Goal: Transaction & Acquisition: Purchase product/service

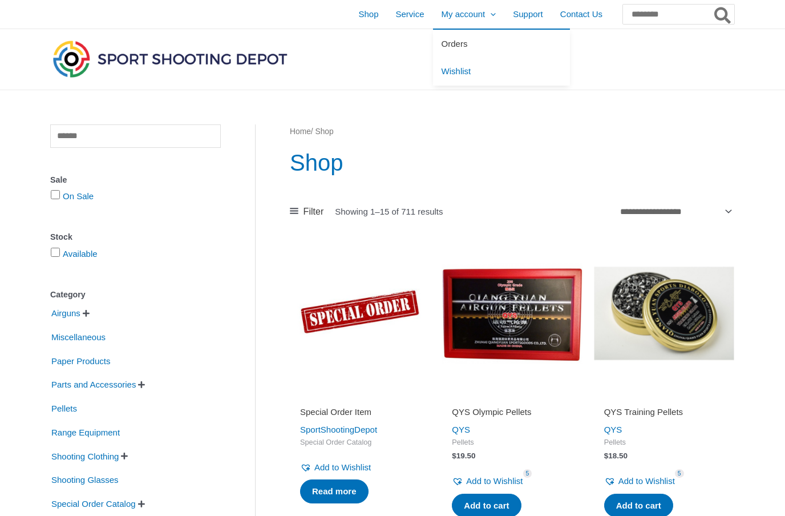
click at [448, 44] on span "Orders" at bounding box center [455, 44] width 26 height 10
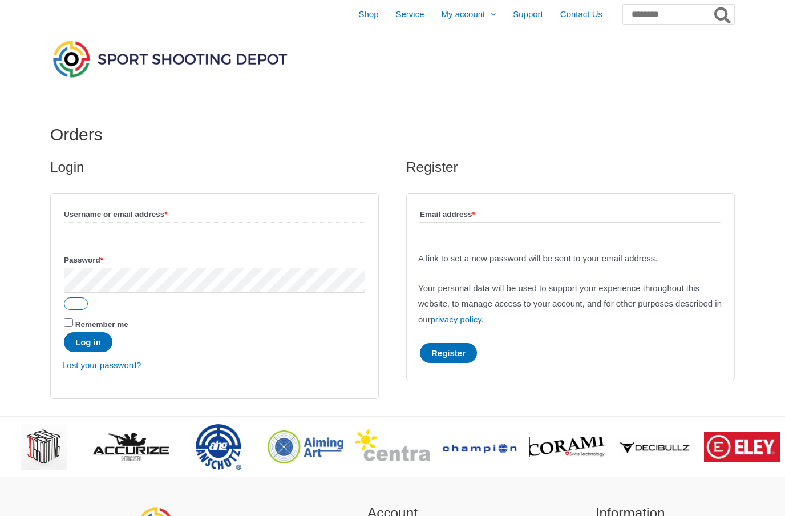
click at [251, 227] on input "Username or email address * Required" at bounding box center [214, 233] width 301 height 23
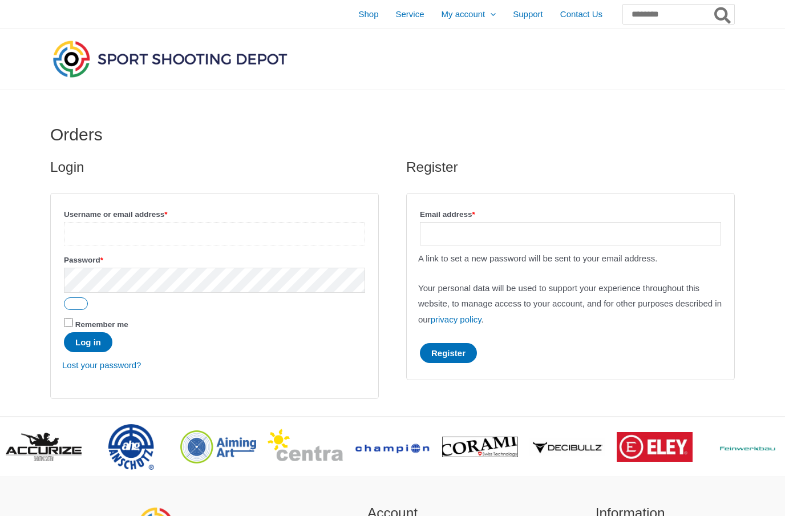
type input "**********"
click at [103, 345] on button "Log in" at bounding box center [88, 342] width 49 height 20
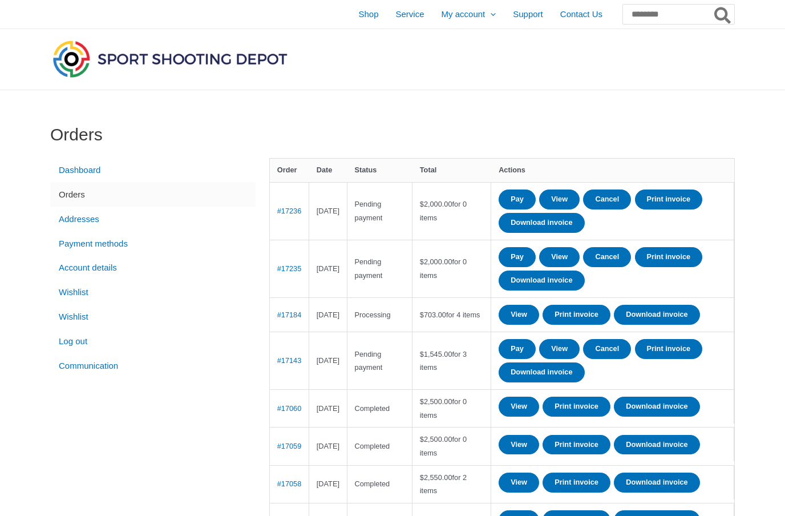
click at [453, 358] on span "$ 1,545.00" at bounding box center [436, 354] width 33 height 9
click at [288, 365] on link "#17143" at bounding box center [289, 360] width 25 height 9
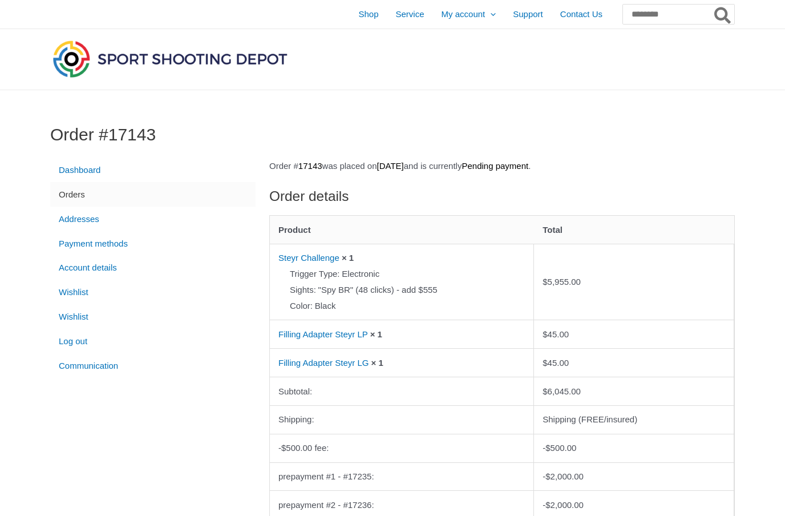
click at [585, 377] on td "$ 6,045.00" at bounding box center [634, 391] width 200 height 29
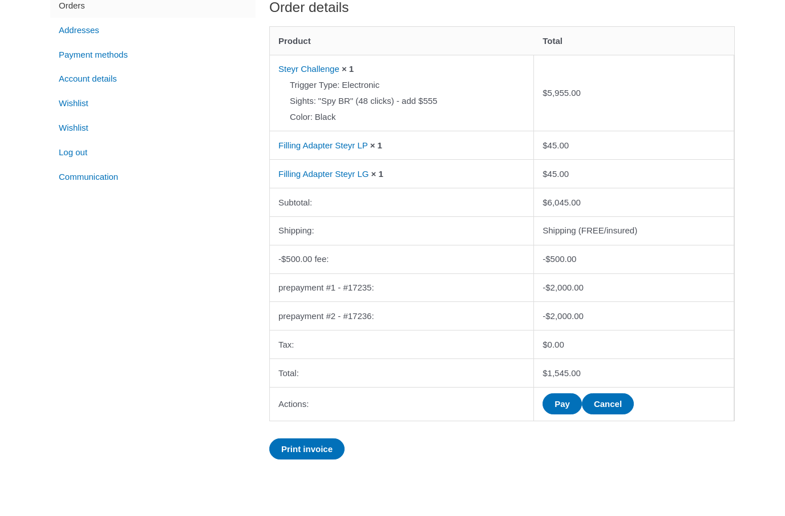
scroll to position [142, 0]
click at [569, 441] on link "Pay" at bounding box center [562, 451] width 39 height 21
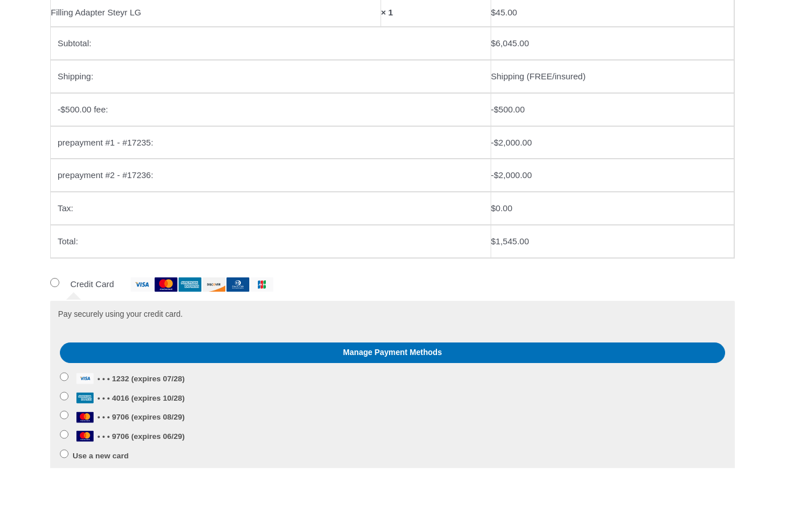
scroll to position [357, 0]
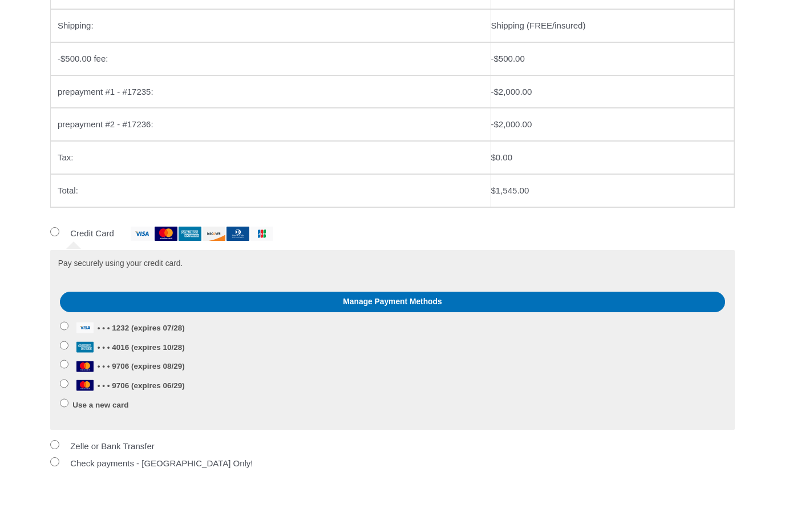
click at [145, 410] on span "• • • 9706 (expires 08/29)" at bounding box center [128, 414] width 112 height 9
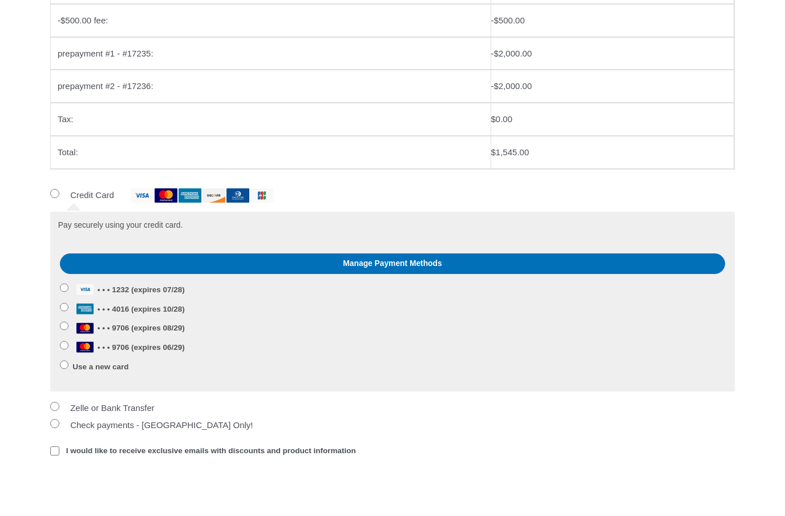
scroll to position [425, 0]
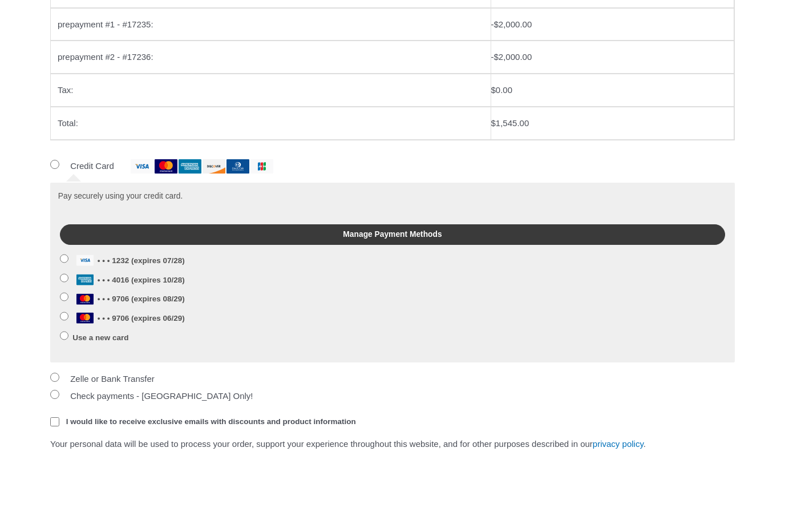
click at [425, 272] on link "Manage Payment Methods" at bounding box center [393, 282] width 666 height 21
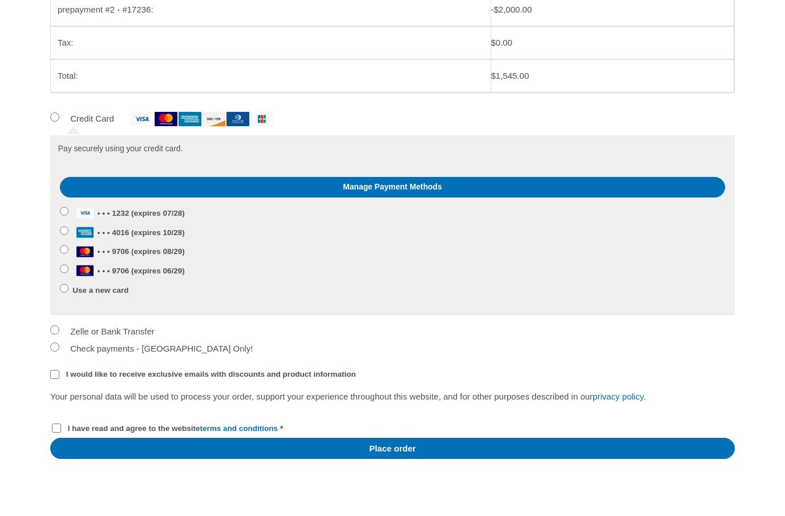
click at [187, 418] on span "I would like to receive exclusive emails with discounts and product information" at bounding box center [211, 422] width 290 height 9
click at [305, 418] on span "I would like to receive exclusive emails with discounts and product information" at bounding box center [211, 422] width 290 height 9
click at [278, 437] on div "Your personal data will be used to process your order, support your experience …" at bounding box center [392, 461] width 685 height 49
click at [279, 472] on link "terms and conditions" at bounding box center [239, 476] width 78 height 9
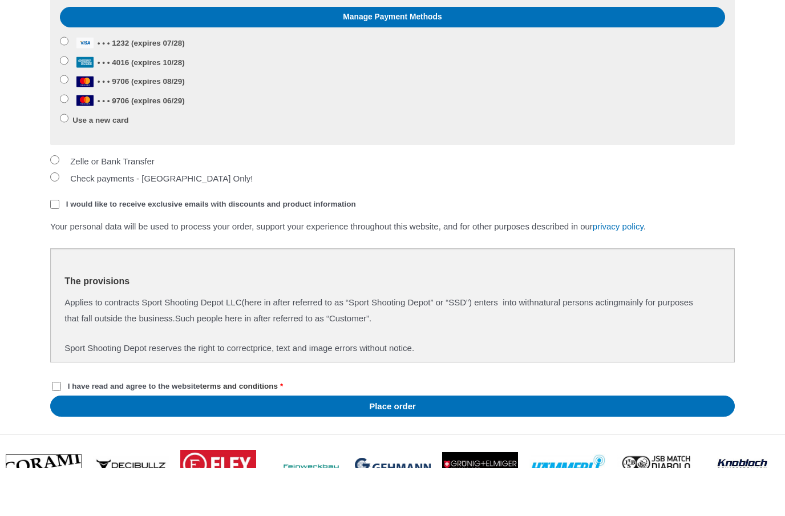
scroll to position [647, 0]
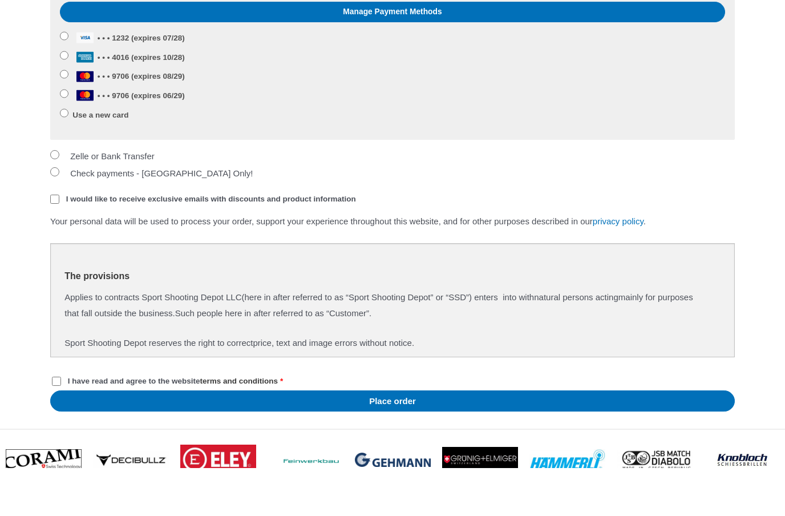
click at [279, 425] on link "terms and conditions" at bounding box center [239, 429] width 78 height 9
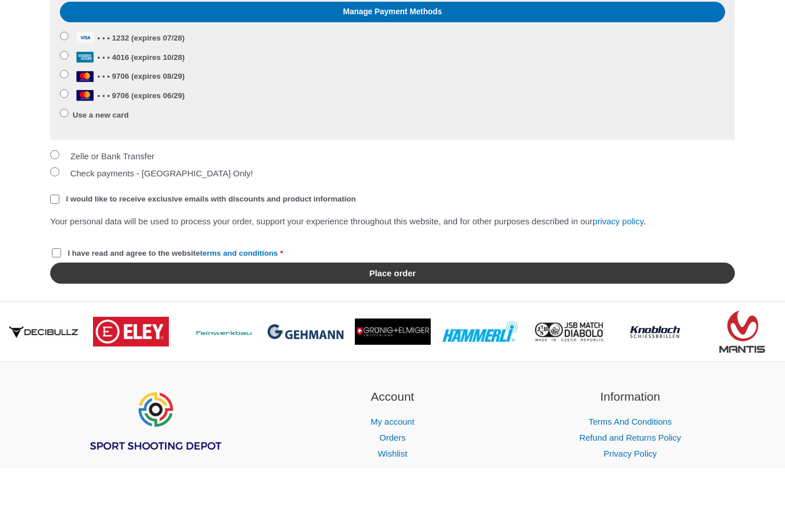
click at [402, 311] on button "Place order" at bounding box center [392, 321] width 685 height 21
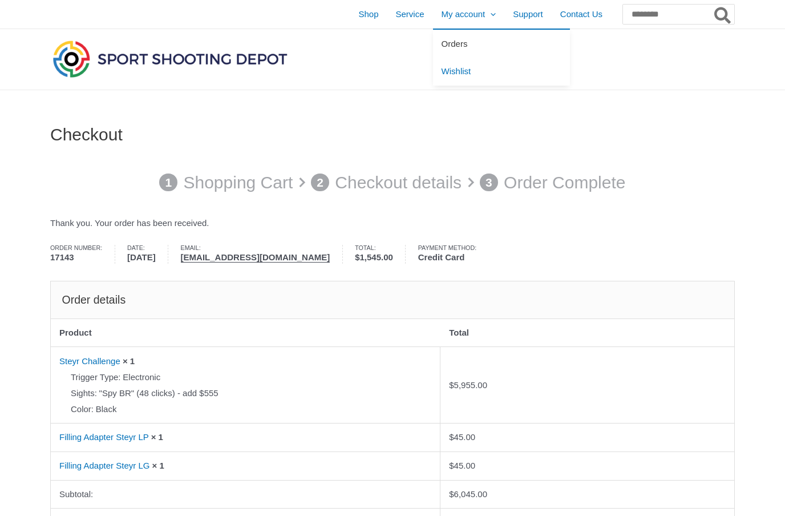
click at [456, 48] on link "Orders" at bounding box center [501, 44] width 137 height 28
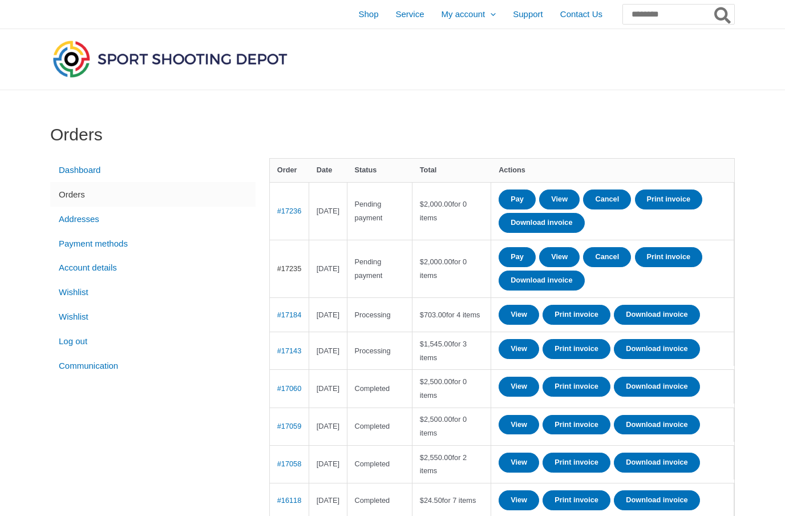
click at [300, 266] on link "#17235" at bounding box center [289, 268] width 25 height 9
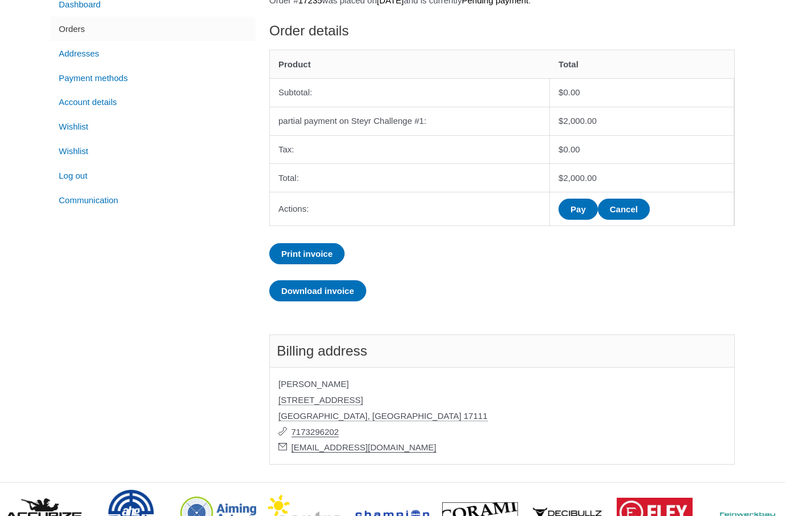
scroll to position [156, 0]
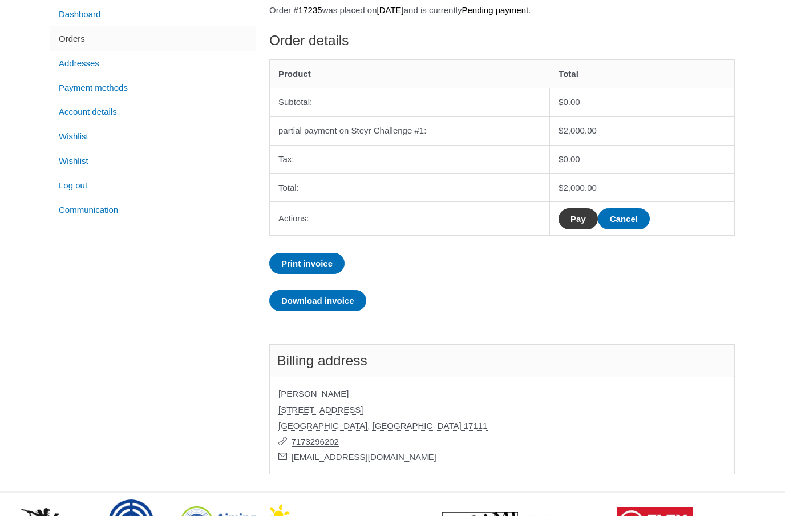
click at [598, 215] on link "Pay" at bounding box center [578, 218] width 39 height 21
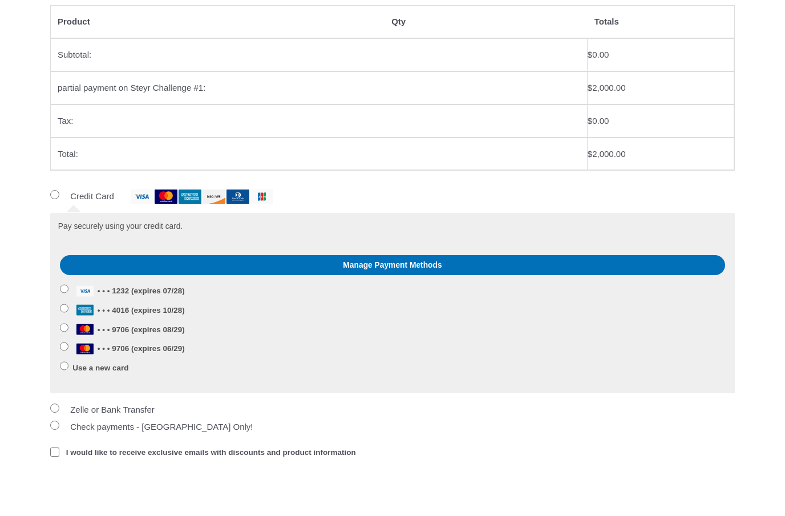
scroll to position [211, 0]
